Goal: Find contact information: Find contact information

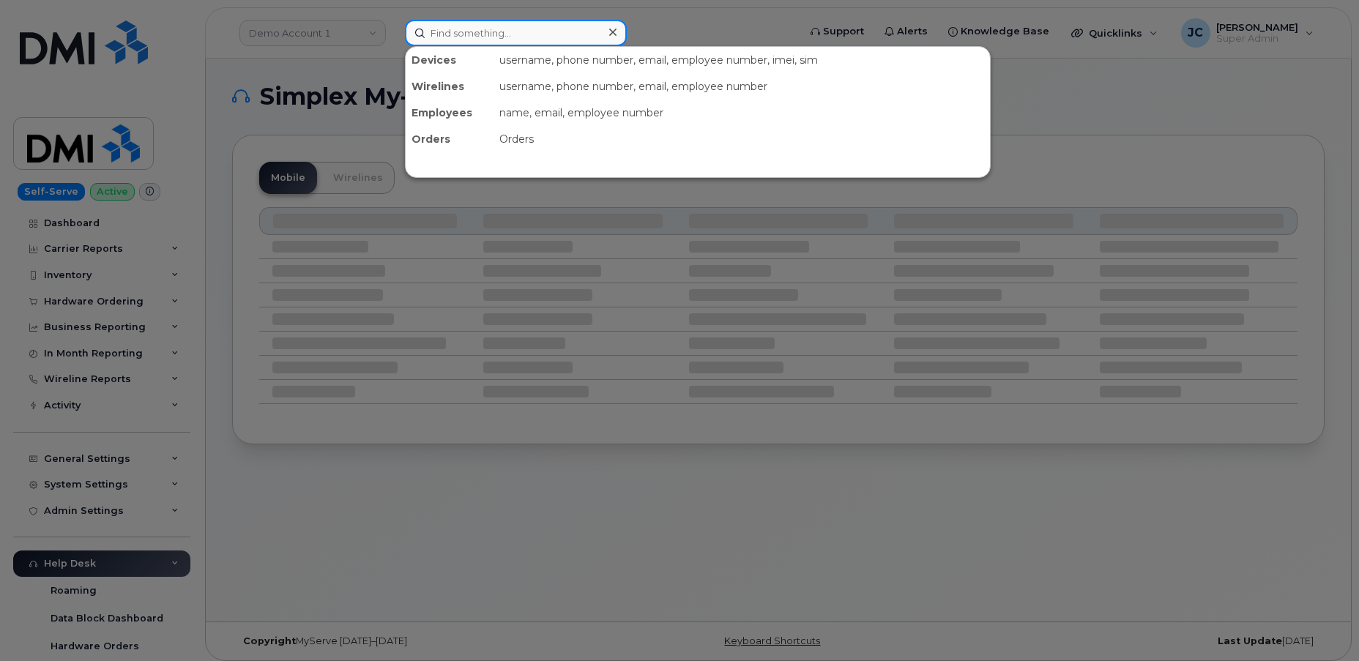
click at [463, 37] on input at bounding box center [516, 33] width 222 height 26
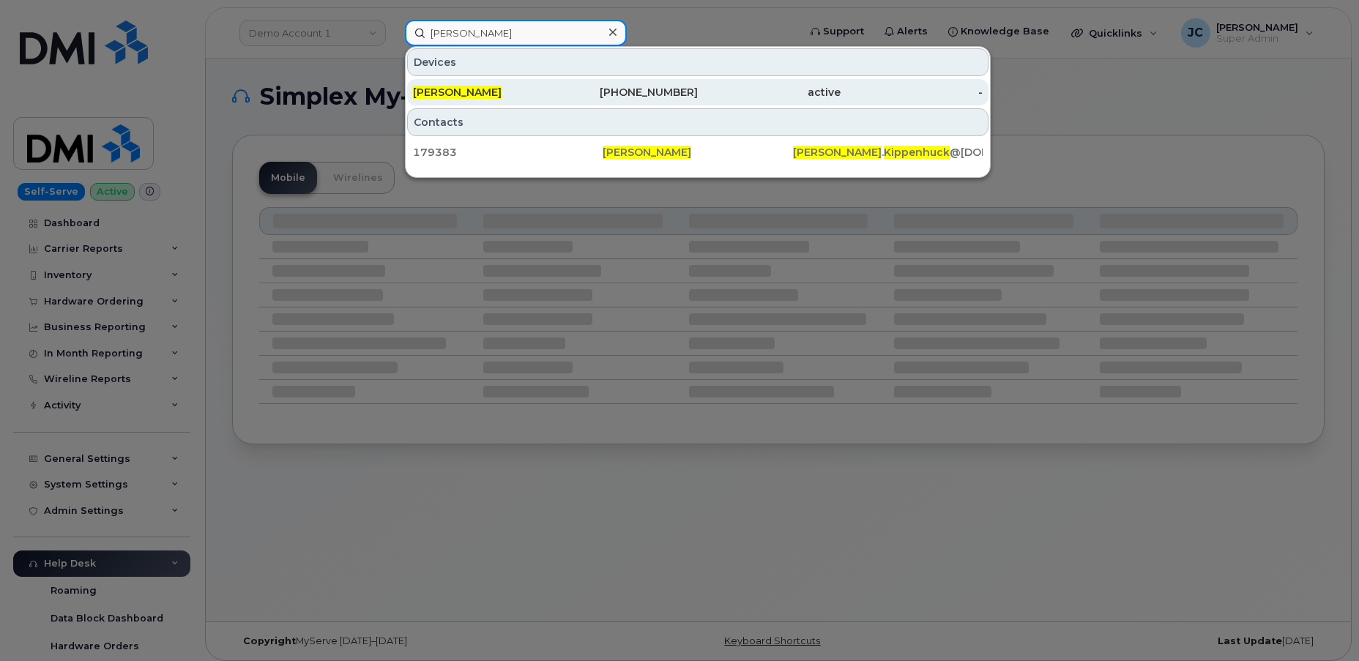
type input "alexander kippenhuck"
click at [502, 89] on span "[PERSON_NAME]" at bounding box center [457, 92] width 89 height 13
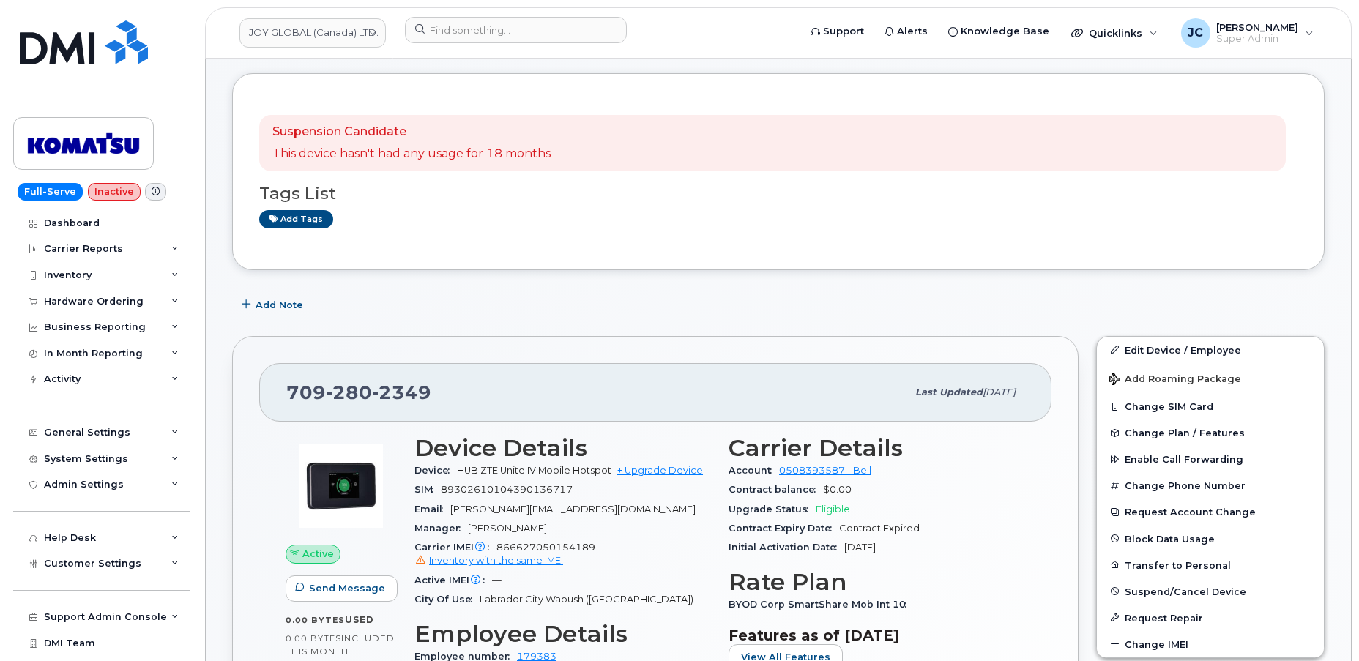
scroll to position [133, 0]
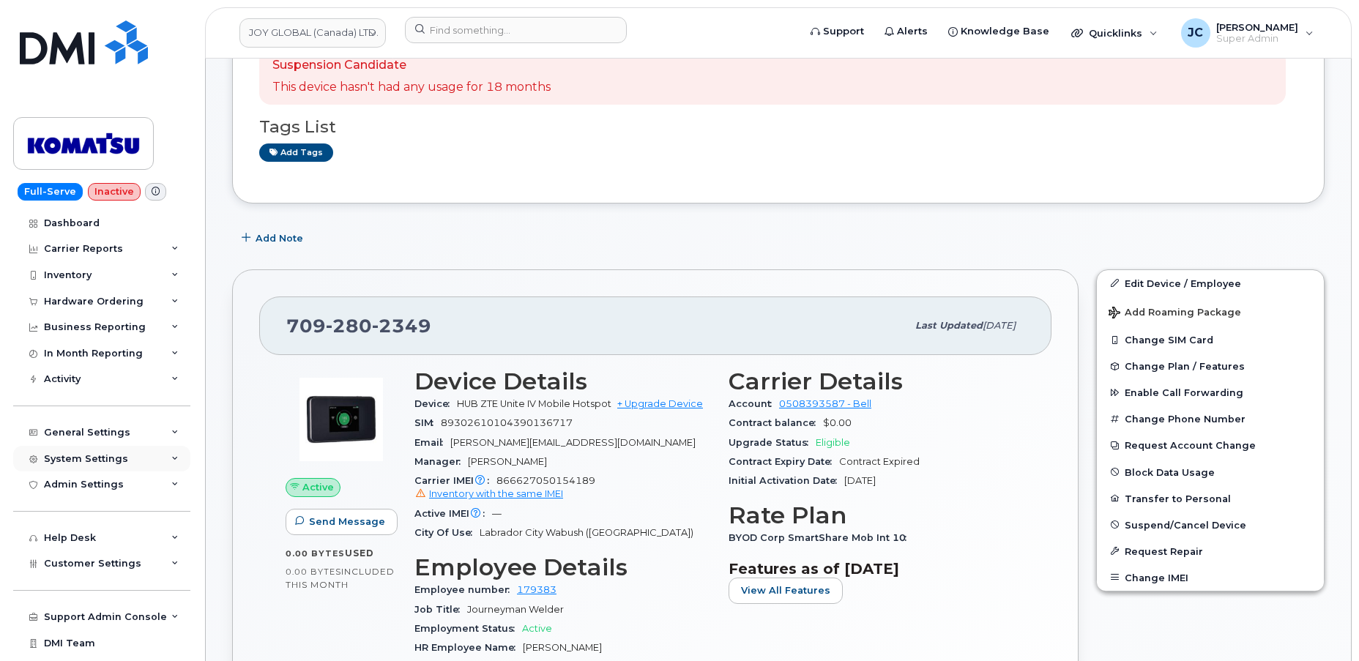
click at [171, 460] on icon at bounding box center [174, 458] width 7 height 7
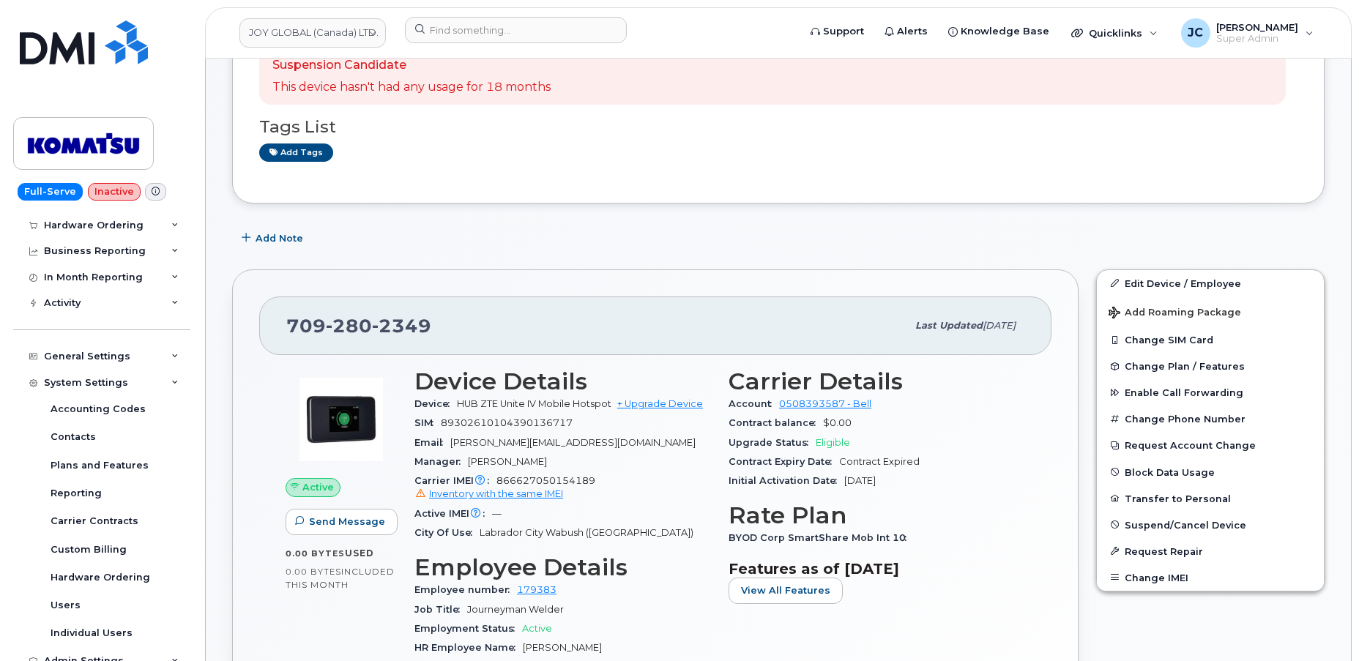
scroll to position [77, 0]
click at [83, 437] on div "Contacts" at bounding box center [73, 436] width 45 height 13
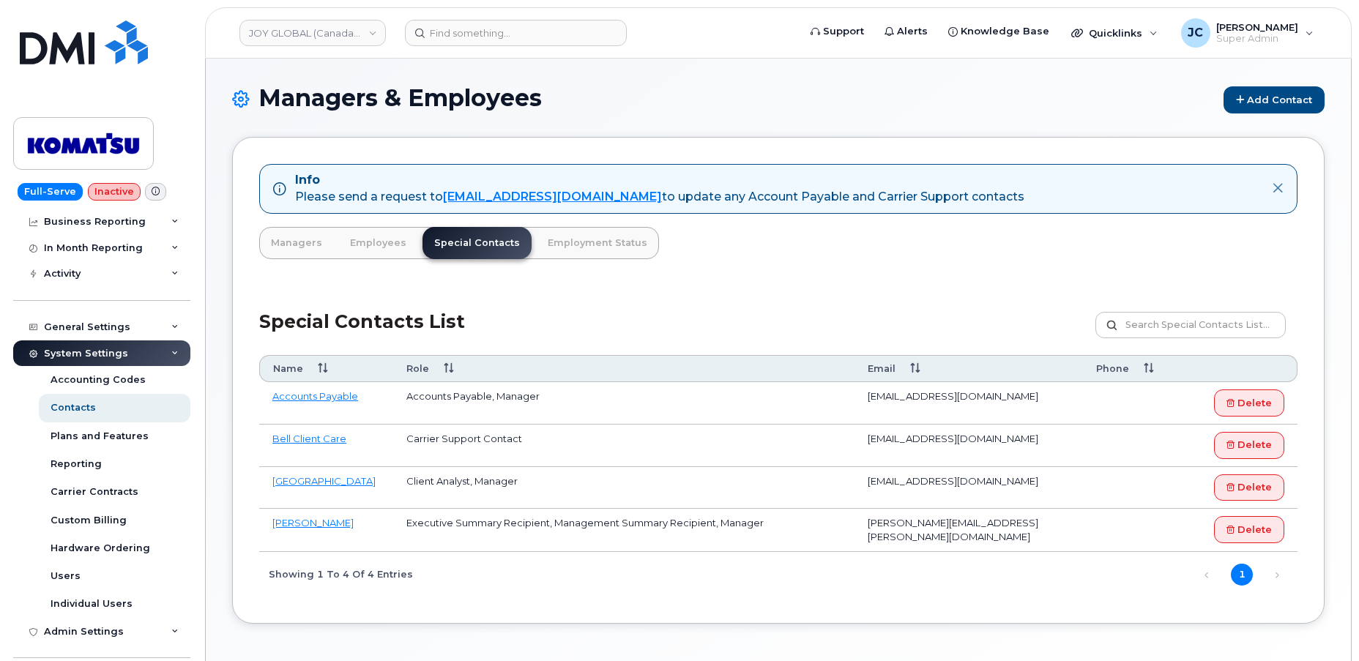
scroll to position [115, 0]
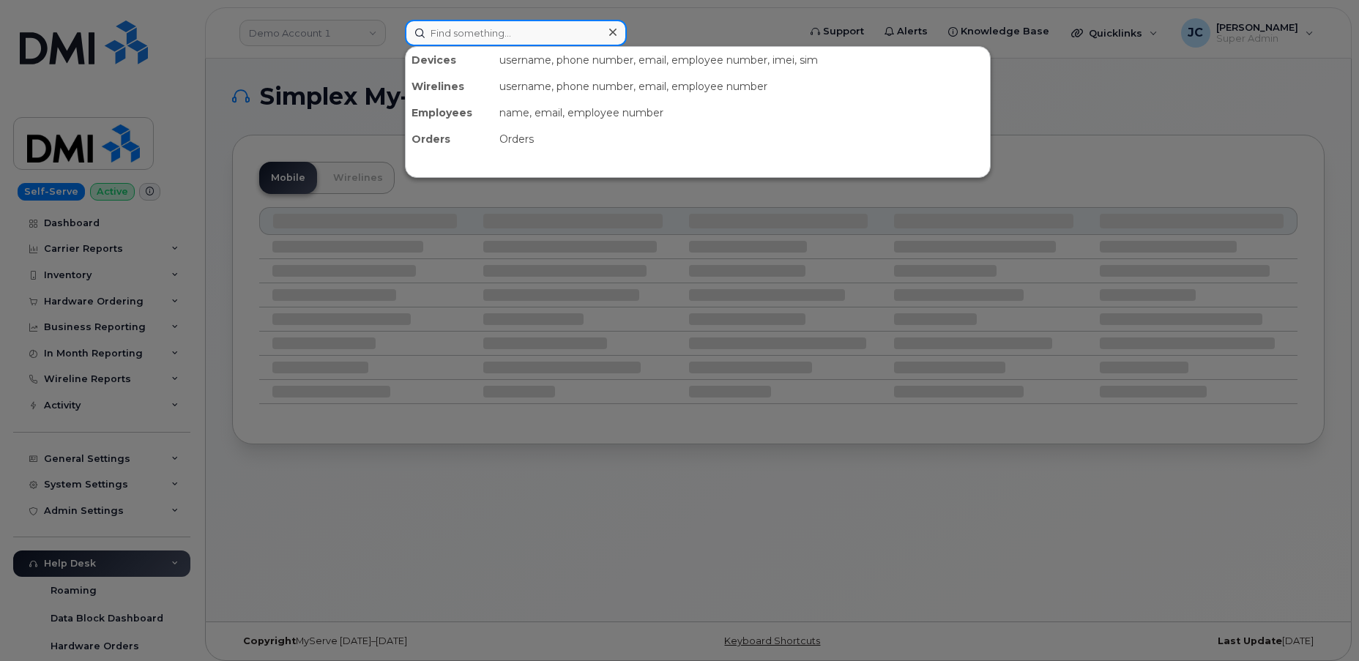
click at [562, 29] on input at bounding box center [516, 33] width 222 height 26
paste input "alexander kippenhuck"
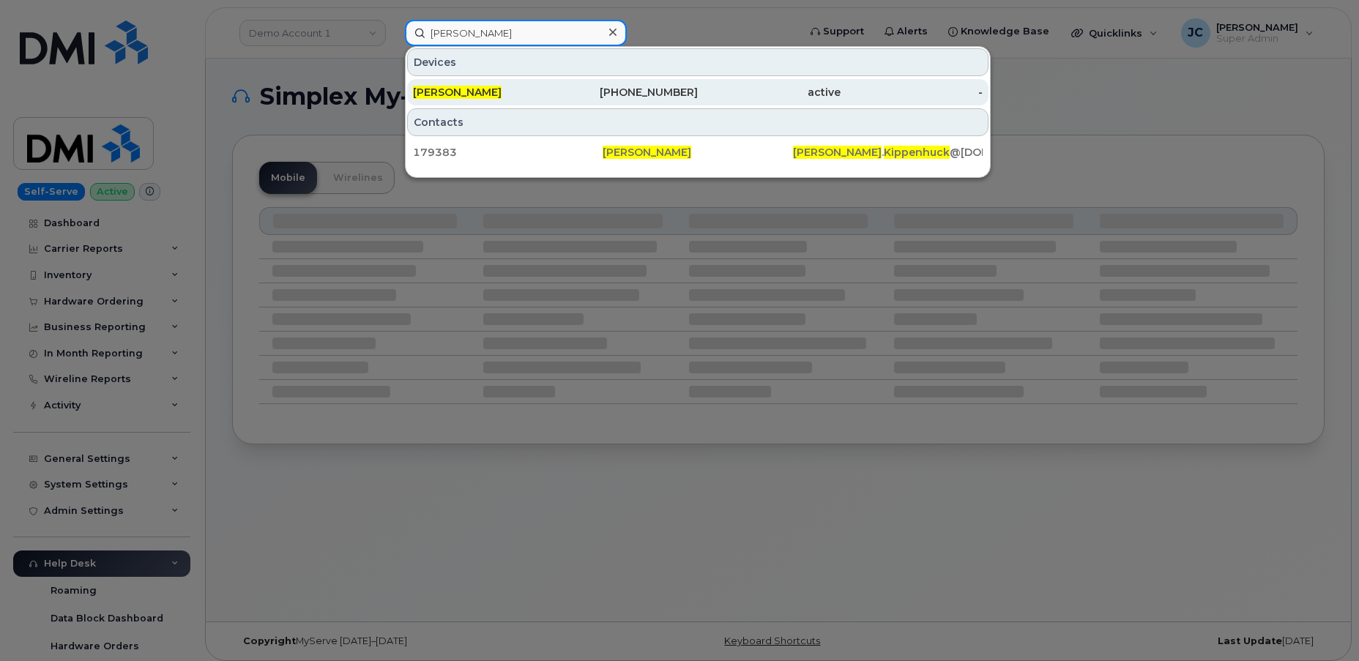
type input "alexander kippenhuck"
click at [494, 89] on span "[PERSON_NAME]" at bounding box center [457, 92] width 89 height 13
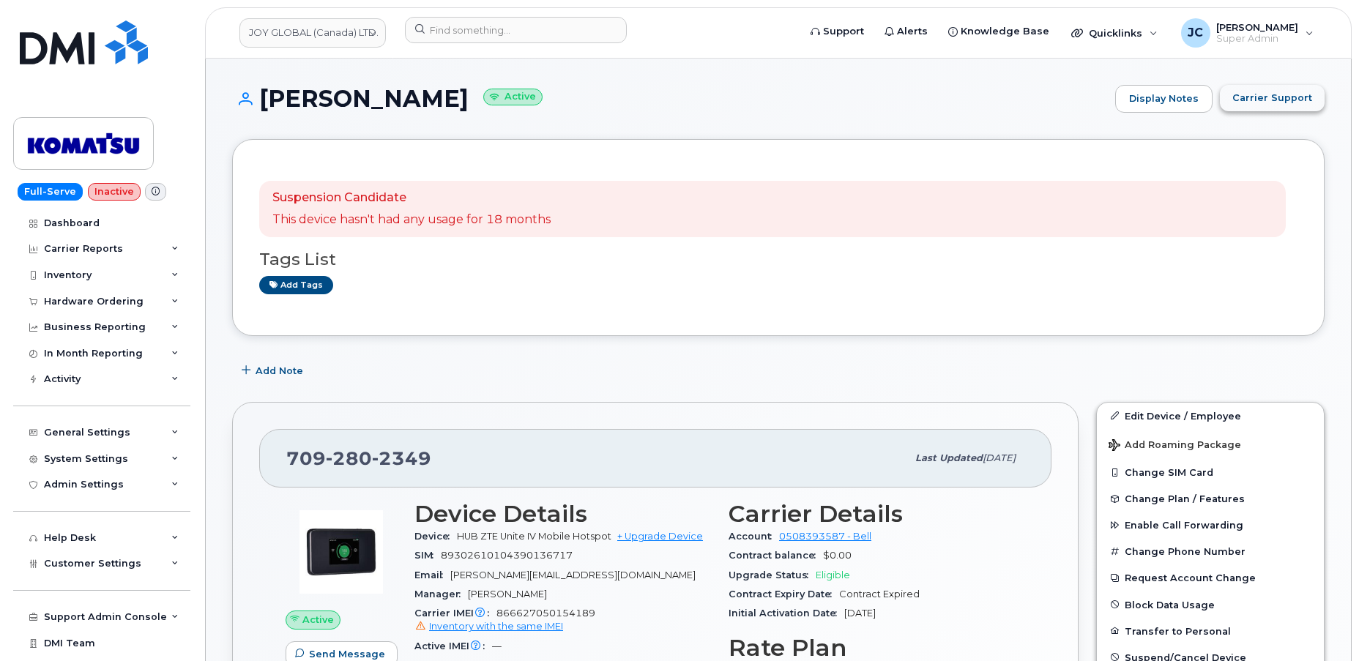
click at [1275, 93] on span "Carrier Support" at bounding box center [1272, 98] width 80 height 14
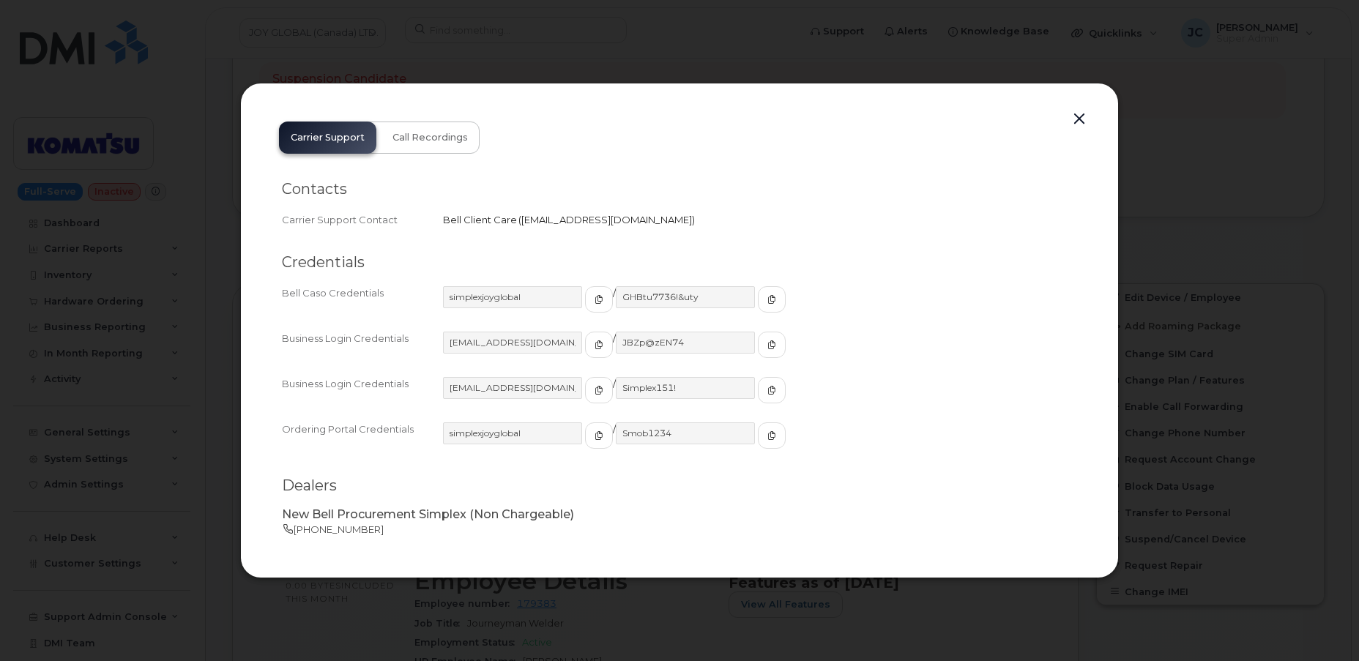
scroll to position [133, 0]
click at [1079, 122] on button "button" at bounding box center [1079, 119] width 22 height 21
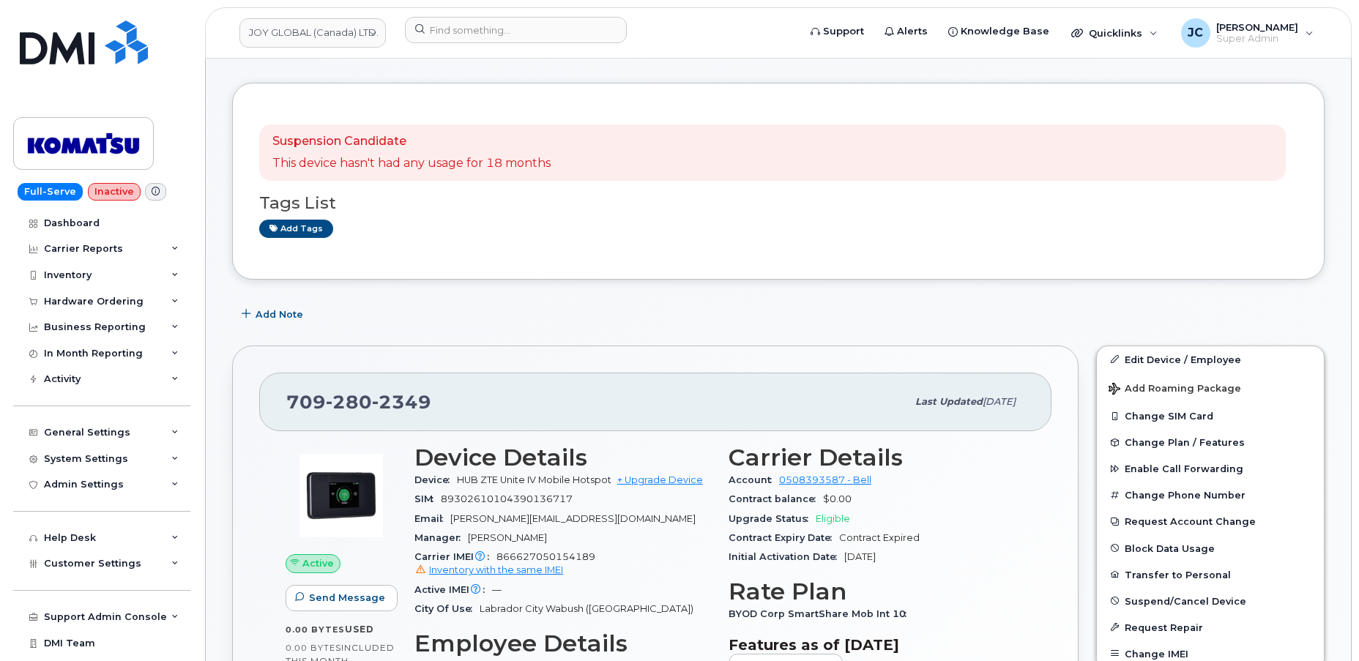
scroll to position [0, 0]
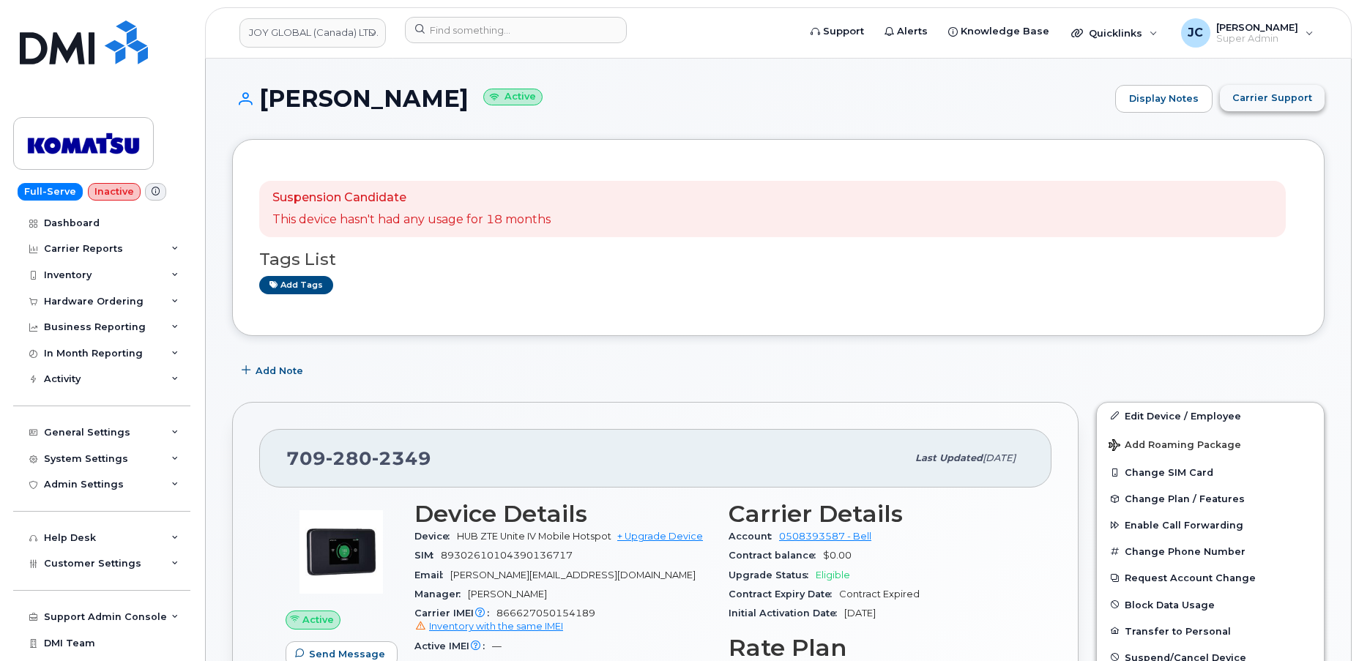
click at [1282, 101] on span "Carrier Support" at bounding box center [1272, 98] width 80 height 14
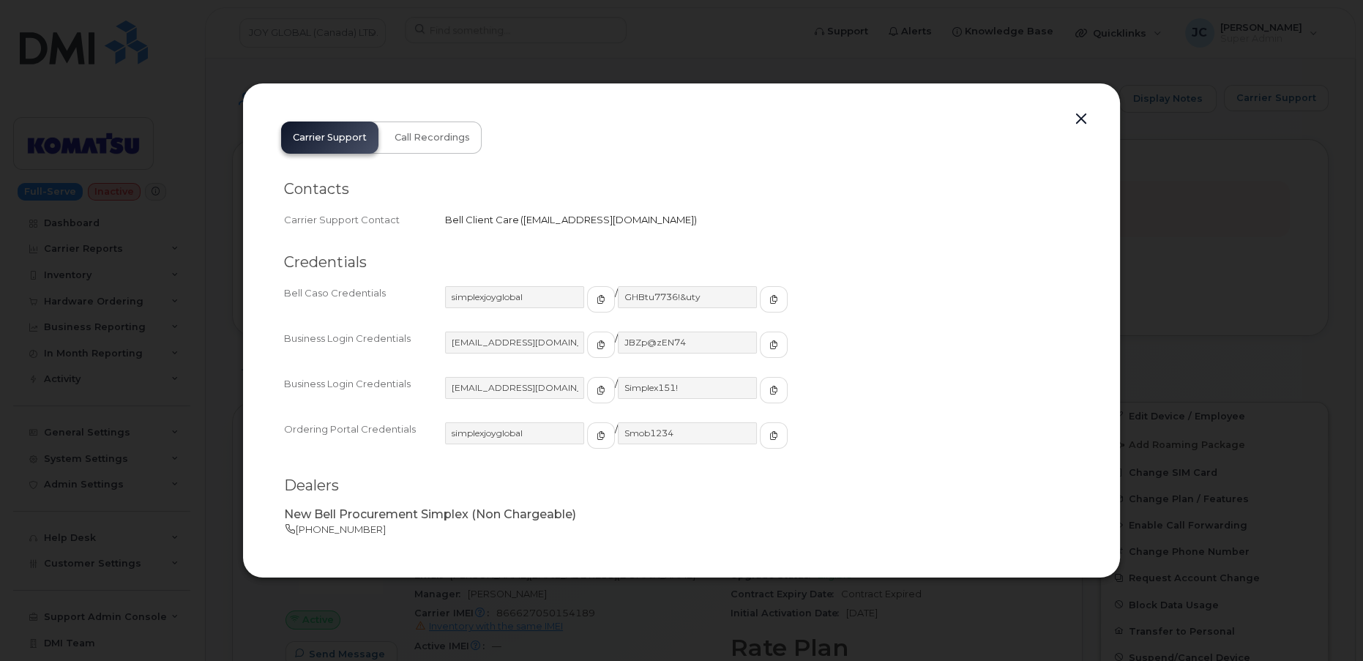
click at [1085, 125] on button "button" at bounding box center [1082, 119] width 22 height 21
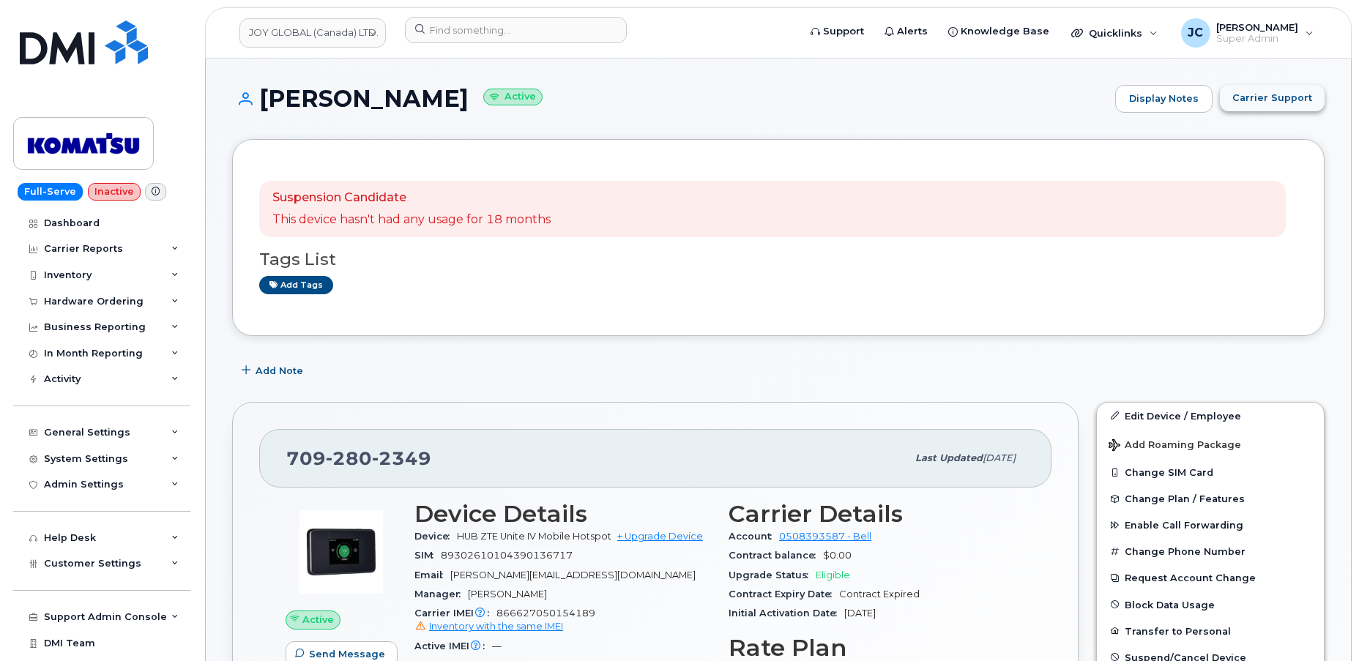
click at [1285, 95] on span "Carrier Support" at bounding box center [1272, 98] width 80 height 14
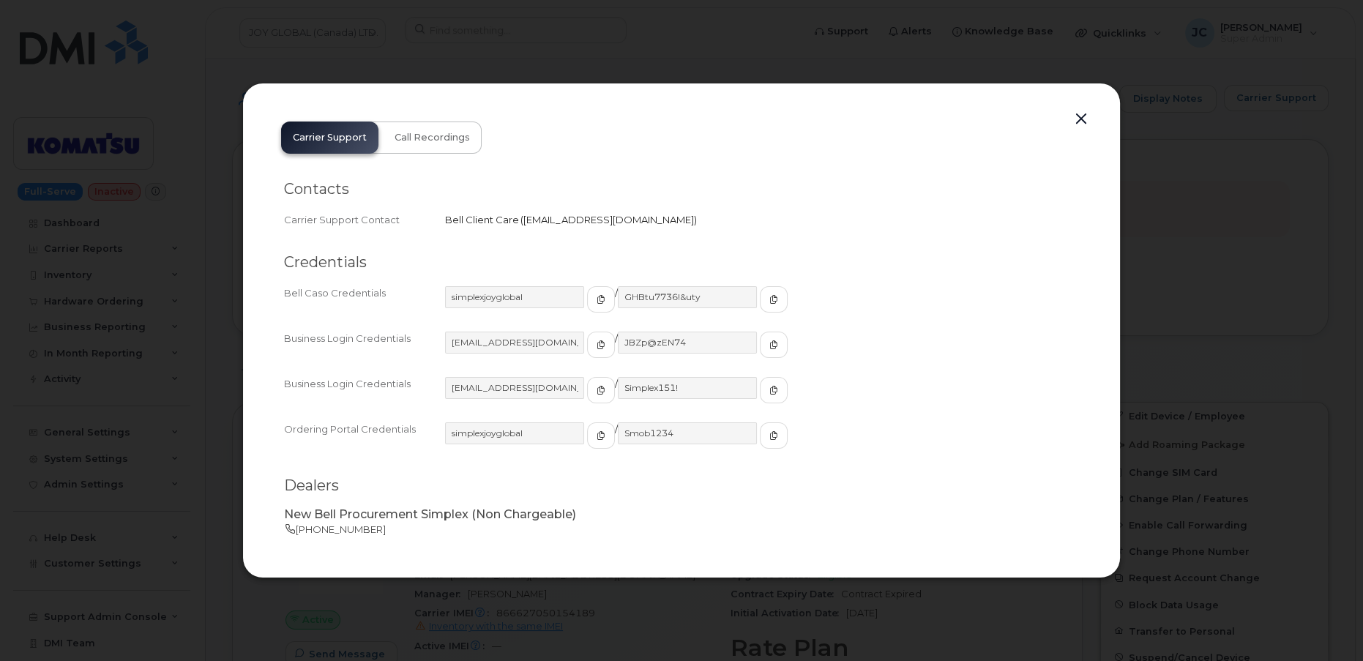
click at [1083, 119] on button "button" at bounding box center [1082, 119] width 22 height 21
